Goal: Task Accomplishment & Management: Manage account settings

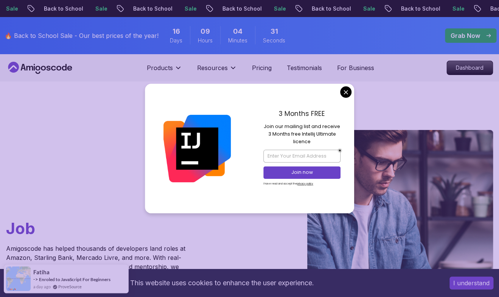
click at [343, 87] on div "3 Months FREE Join our mailing list and receive 3 Months free Intellij Ultimate…" at bounding box center [302, 148] width 105 height 129
click at [352, 95] on div "3 Months FREE Join our mailing list and receive 3 Months free Intellij Ultimate…" at bounding box center [302, 148] width 105 height 129
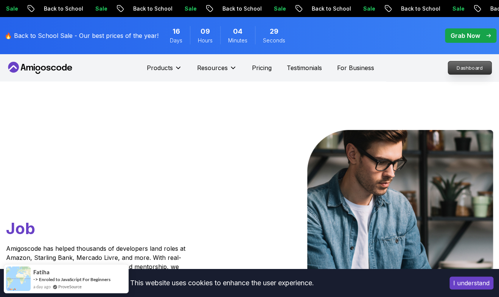
click at [482, 64] on p "Dashboard" at bounding box center [470, 67] width 44 height 13
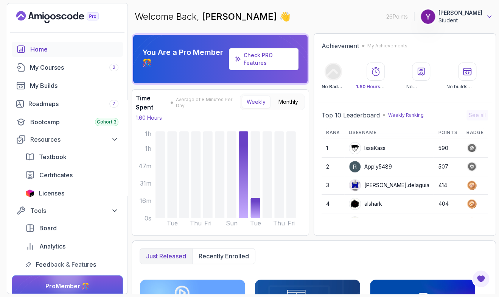
click at [487, 15] on icon at bounding box center [490, 17] width 8 height 8
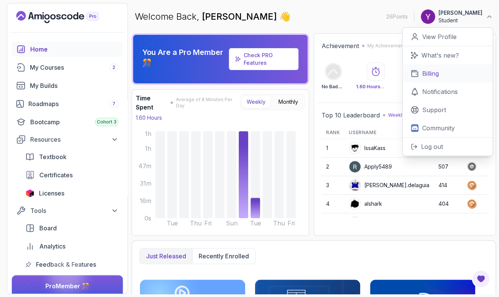
click at [435, 81] on link "Billing" at bounding box center [448, 73] width 90 height 18
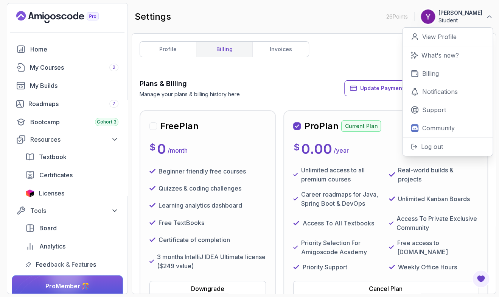
click at [290, 122] on div "Pro Plan Current Plan Next Payment: [DATE] $ 0.00 / year Unlimited access to al…" at bounding box center [385, 208] width 205 height 196
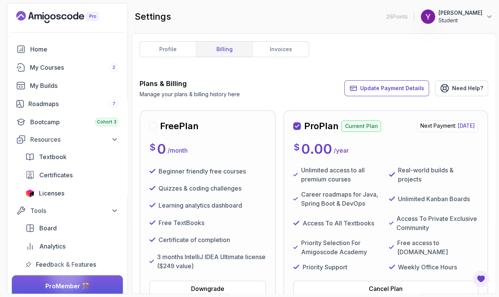
click at [489, 104] on div "profile billing invoices Plans & Billing Manage your plans & billing history he…" at bounding box center [314, 163] width 364 height 260
click at [169, 41] on div "profile billing invoices Plans & Billing Manage your plans & billing history he…" at bounding box center [314, 163] width 364 height 260
click at [173, 48] on link "profile" at bounding box center [168, 49] width 56 height 15
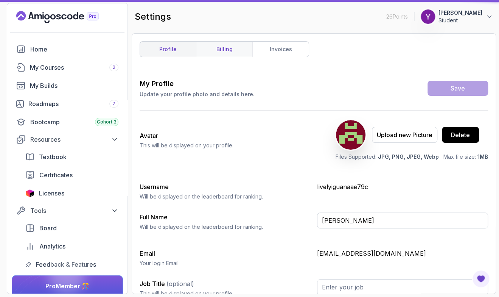
type input "Student"
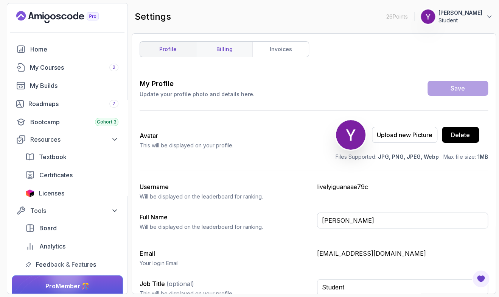
click at [213, 51] on link "billing" at bounding box center [224, 49] width 56 height 15
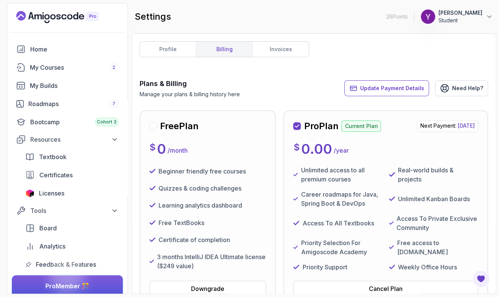
click at [489, 106] on div "profile billing invoices Plans & Billing Manage your plans & billing history he…" at bounding box center [314, 163] width 364 height 260
click at [179, 52] on link "profile" at bounding box center [168, 49] width 56 height 15
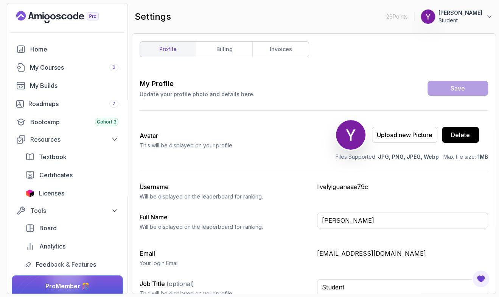
click at [259, 143] on div "Avatar This will be displayed on your profile. Upload new Picture Delete Files …" at bounding box center [314, 140] width 349 height 59
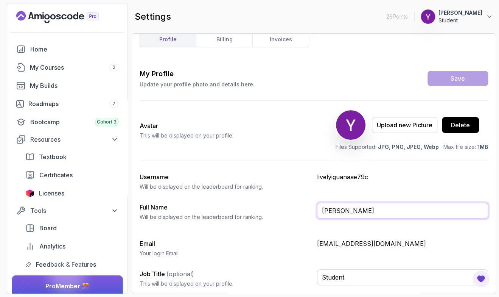
click at [383, 215] on input "[PERSON_NAME]" at bounding box center [402, 210] width 171 height 16
click at [298, 229] on div "My Profile Update your profile photo and details here. Save Avatar This will be…" at bounding box center [314, 180] width 349 height 225
click at [225, 38] on link "billing" at bounding box center [224, 39] width 56 height 15
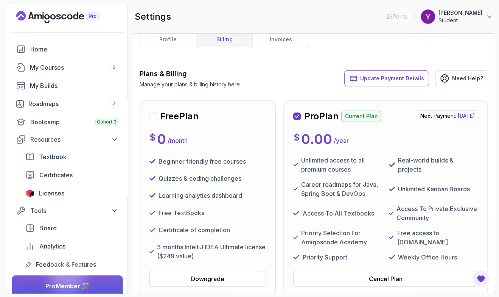
click at [218, 285] on div "profile billing invoices Plans & Billing Manage your plans & billing history he…" at bounding box center [314, 163] width 364 height 260
click at [214, 283] on div "Downgrade" at bounding box center [207, 278] width 33 height 9
click at [277, 234] on div "Free Plan $ 0 / month Beginner friendly free courses Quizzes & coding challenge…" at bounding box center [314, 198] width 349 height 196
